Goal: Transaction & Acquisition: Purchase product/service

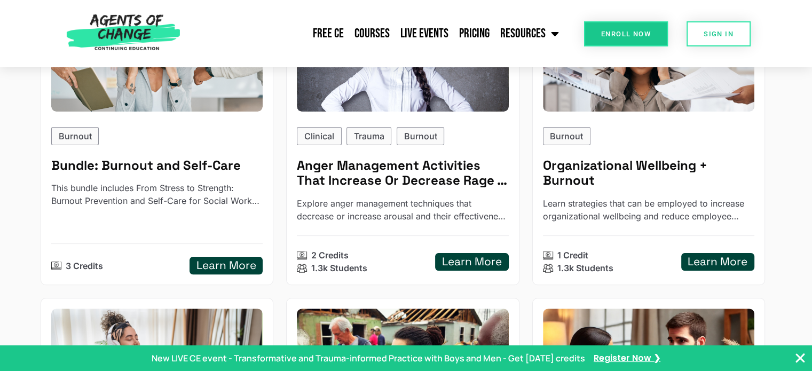
scroll to position [254, 0]
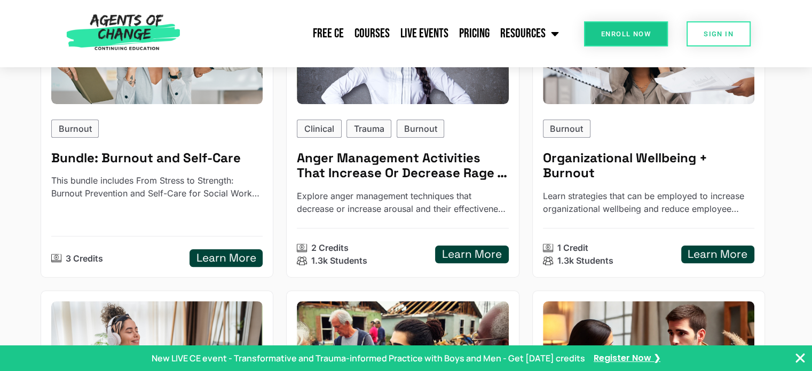
click at [237, 254] on h5 "Learn More" at bounding box center [226, 257] width 60 height 13
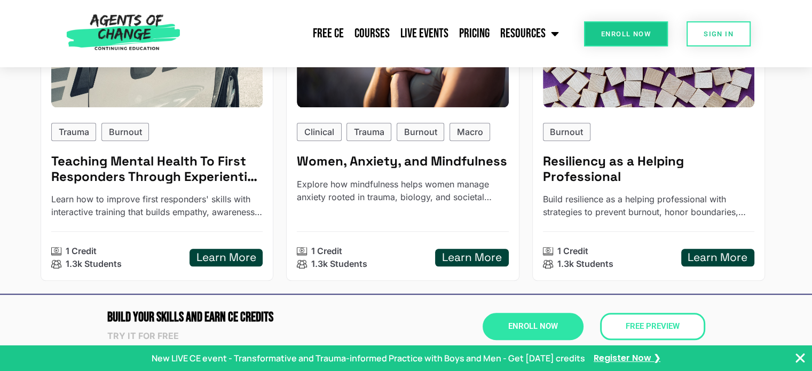
scroll to position [878, 0]
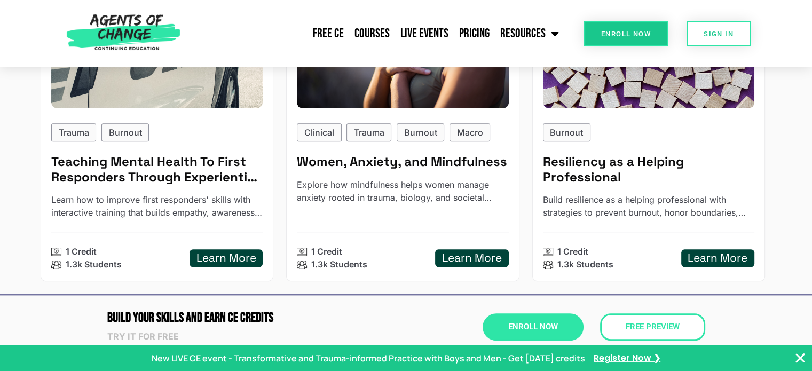
click at [715, 245] on div "1 Credit 1.3k Students Learn More" at bounding box center [648, 258] width 211 height 26
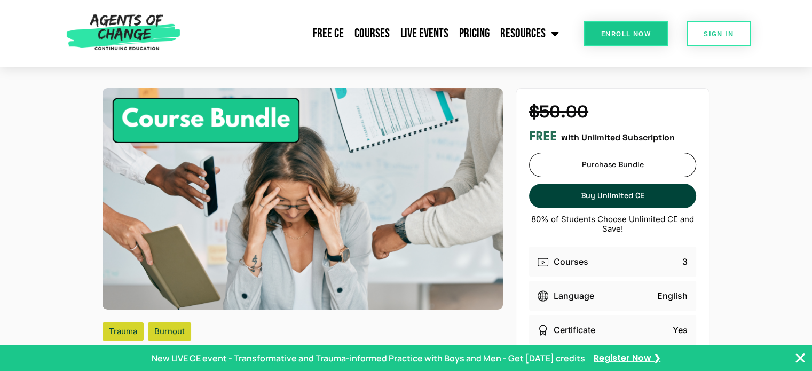
click at [628, 181] on span "Purchase Bundle" at bounding box center [612, 184] width 166 height 7
